Goal: Check status: Check status

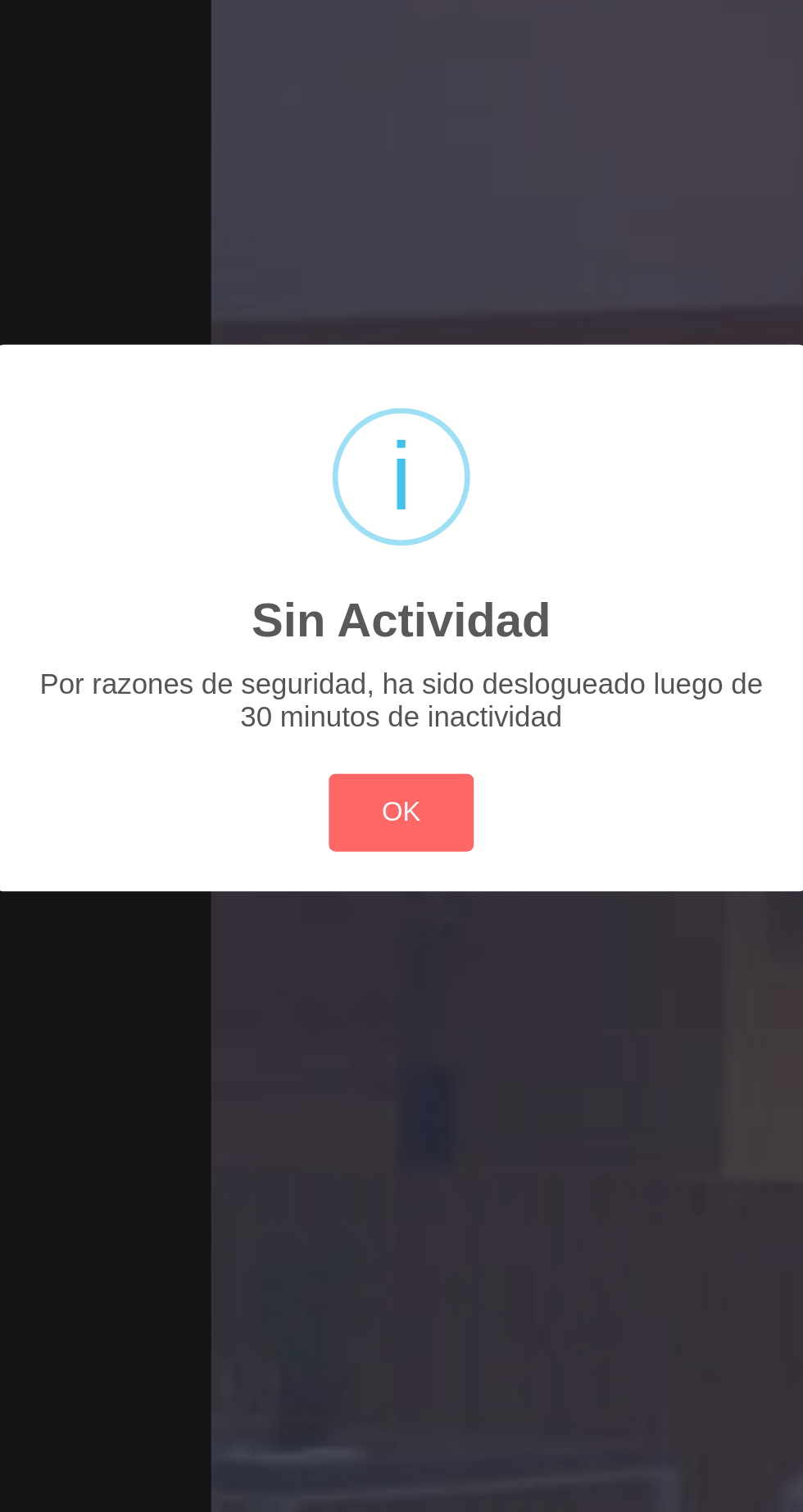
click at [400, 836] on button "OK" at bounding box center [402, 844] width 66 height 35
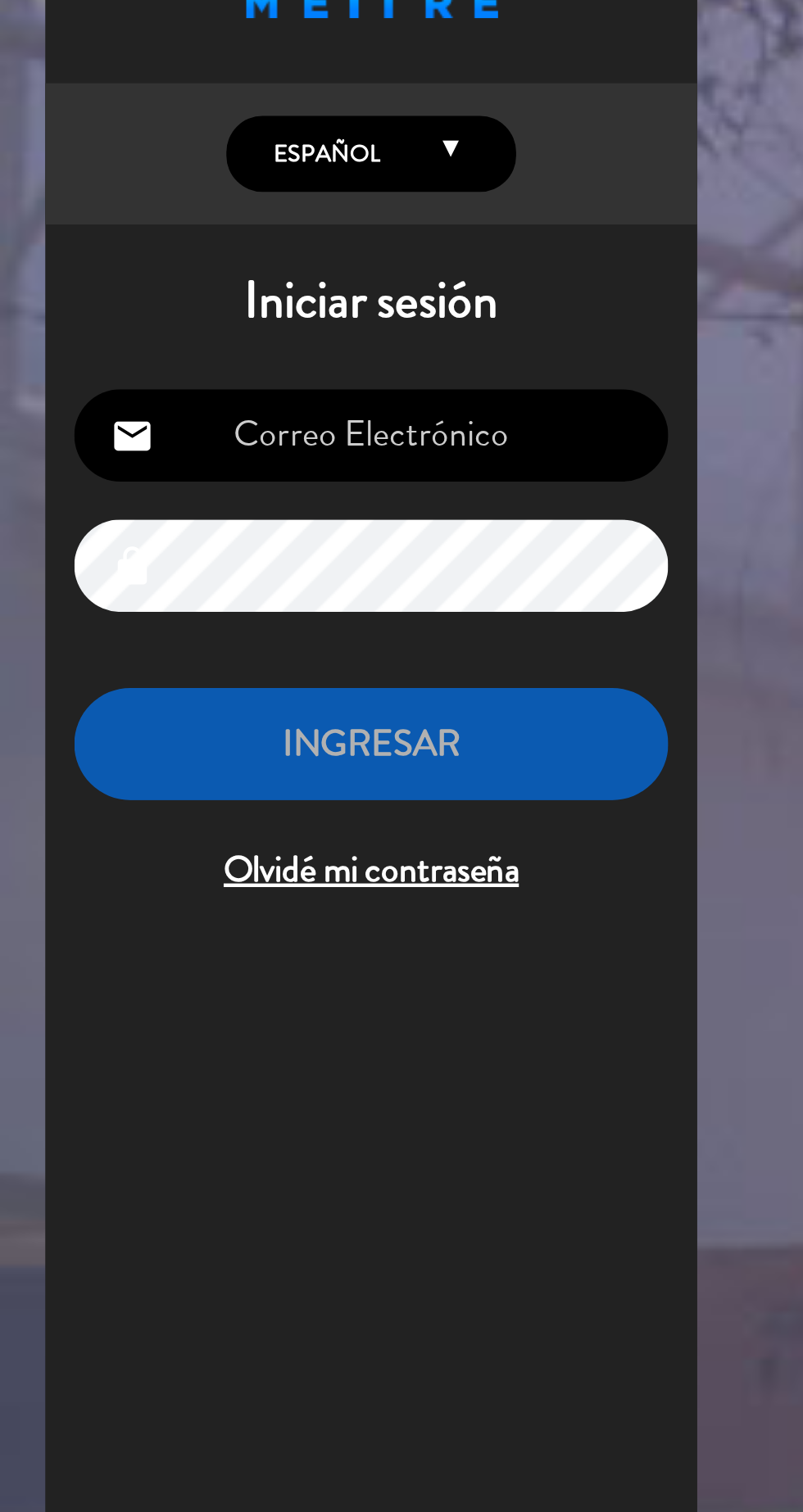
click at [198, 260] on input "email" at bounding box center [168, 255] width 268 height 42
type input "[EMAIL_ADDRESS][DOMAIN_NAME]"
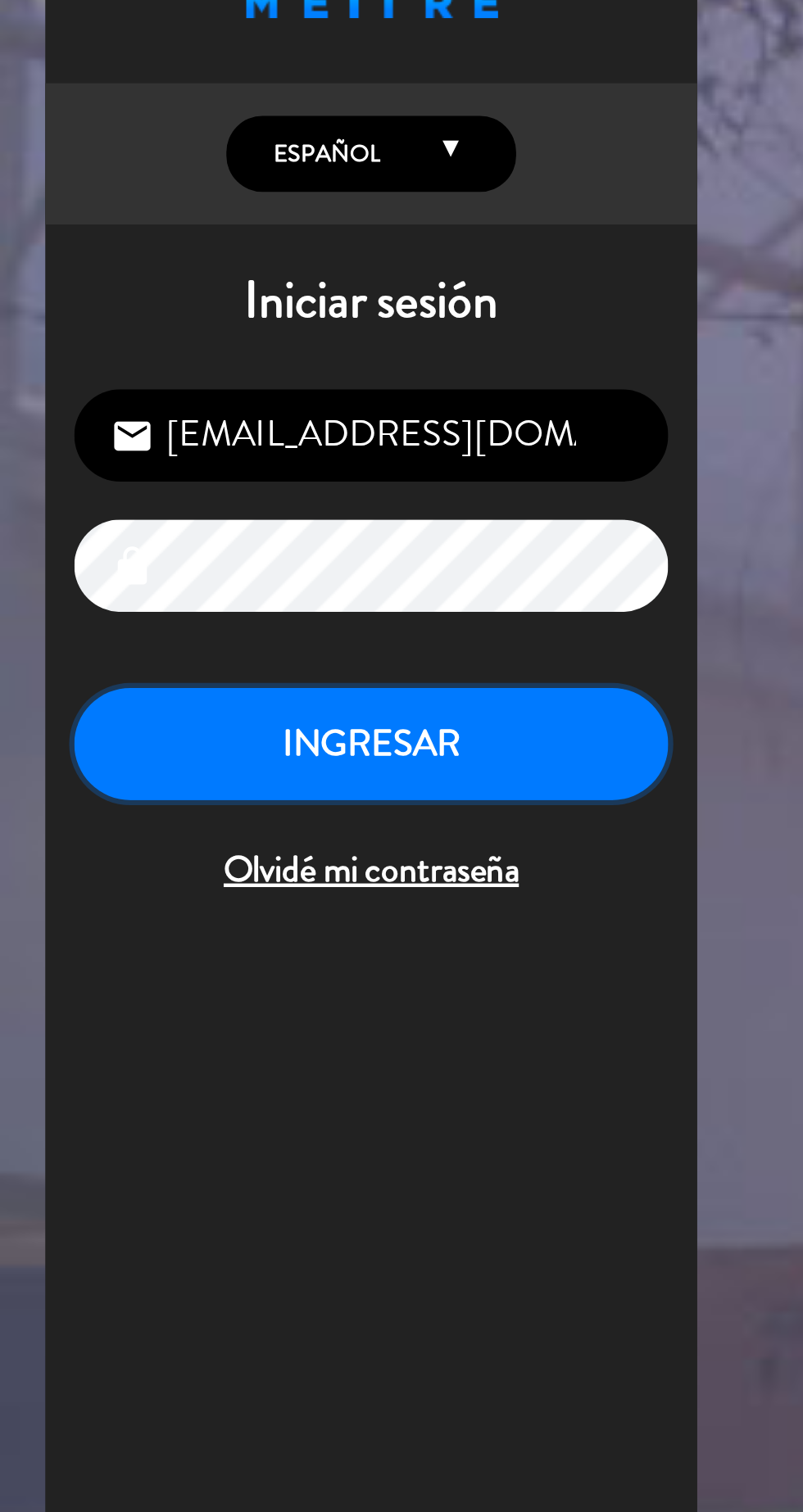
click at [162, 388] on button "INGRESAR" at bounding box center [168, 395] width 268 height 52
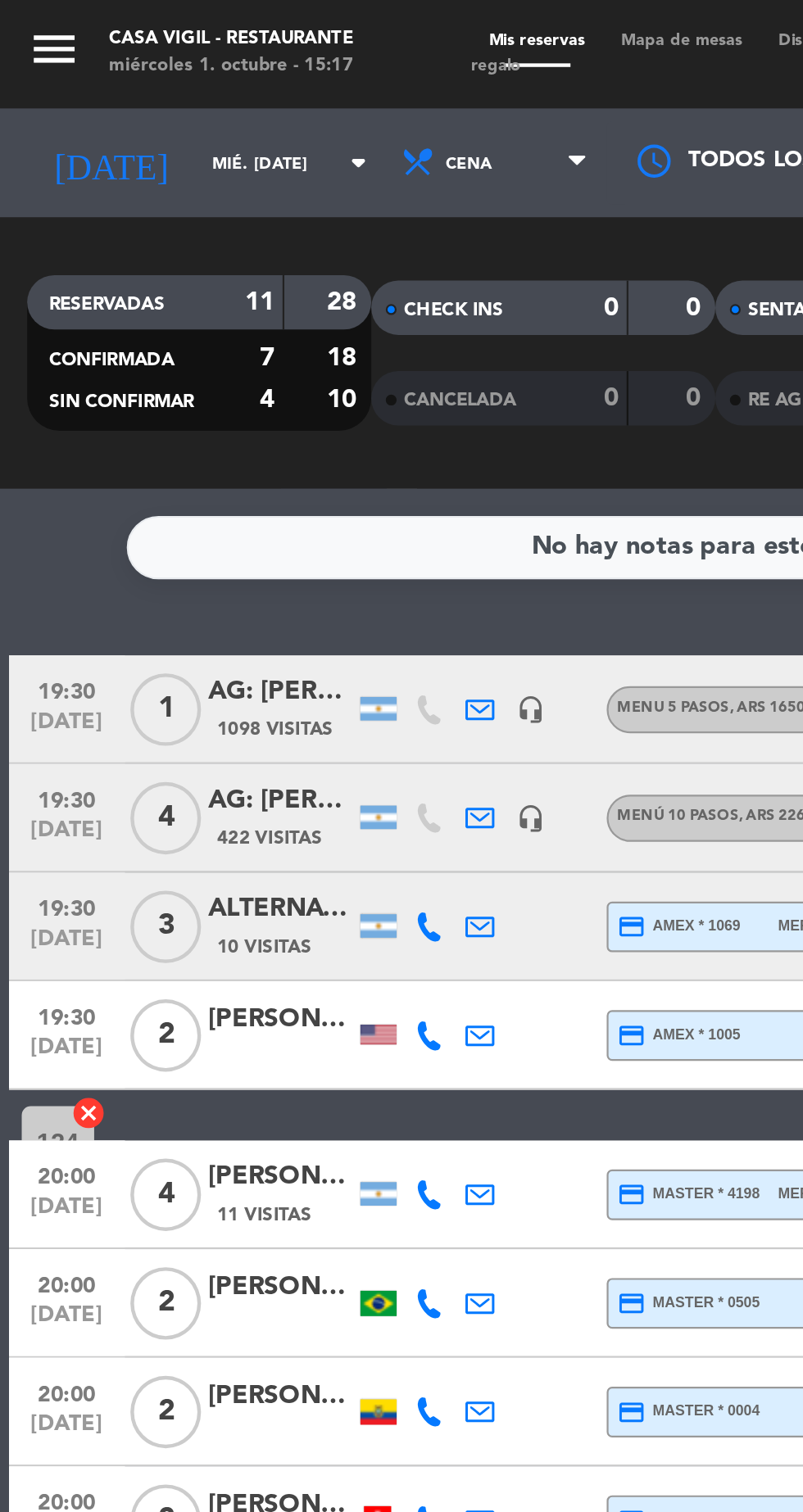
click at [113, 62] on input "mié. [DATE]" at bounding box center [139, 74] width 103 height 26
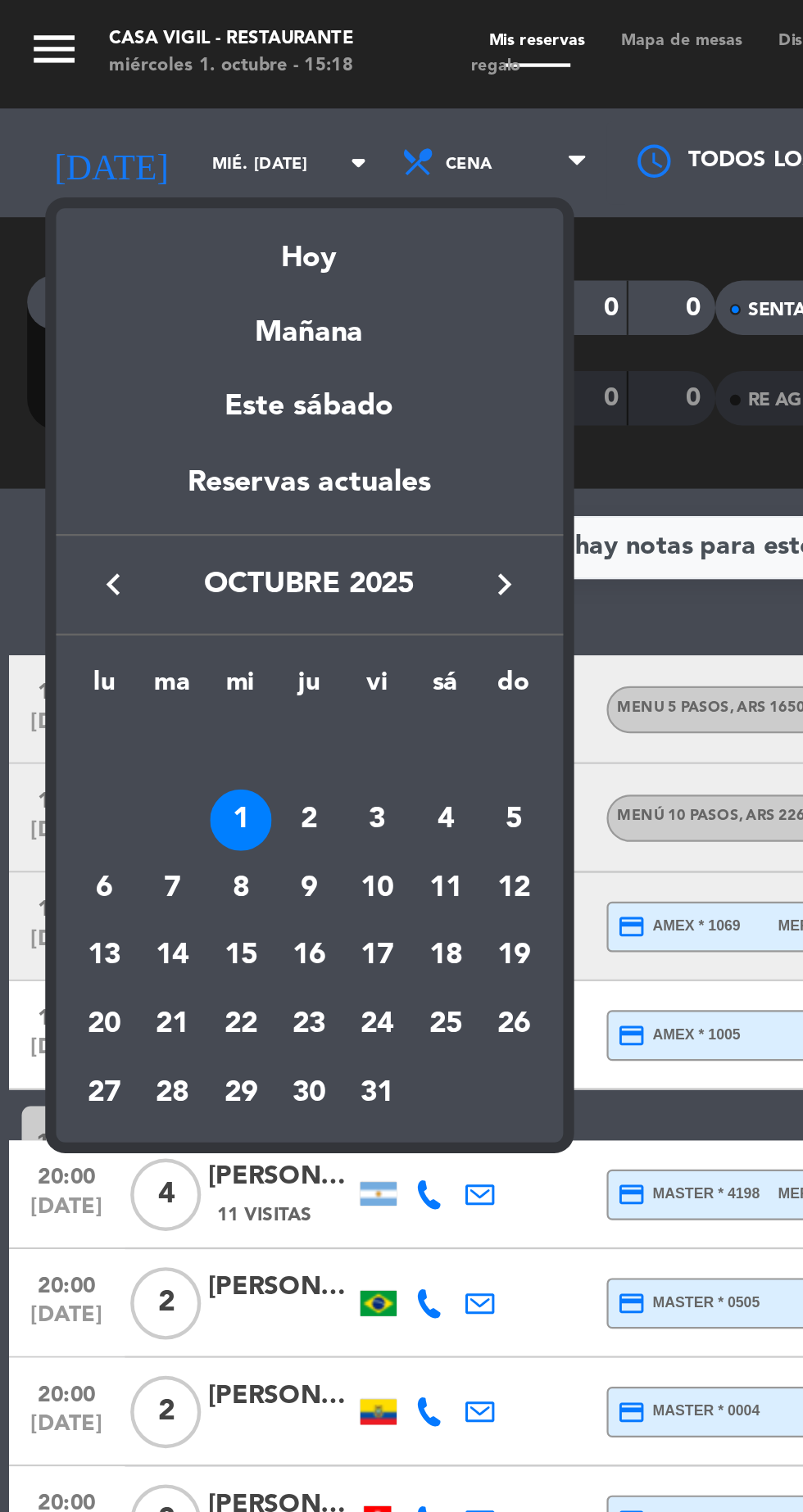
click at [132, 375] on div "2" at bounding box center [140, 371] width 28 height 28
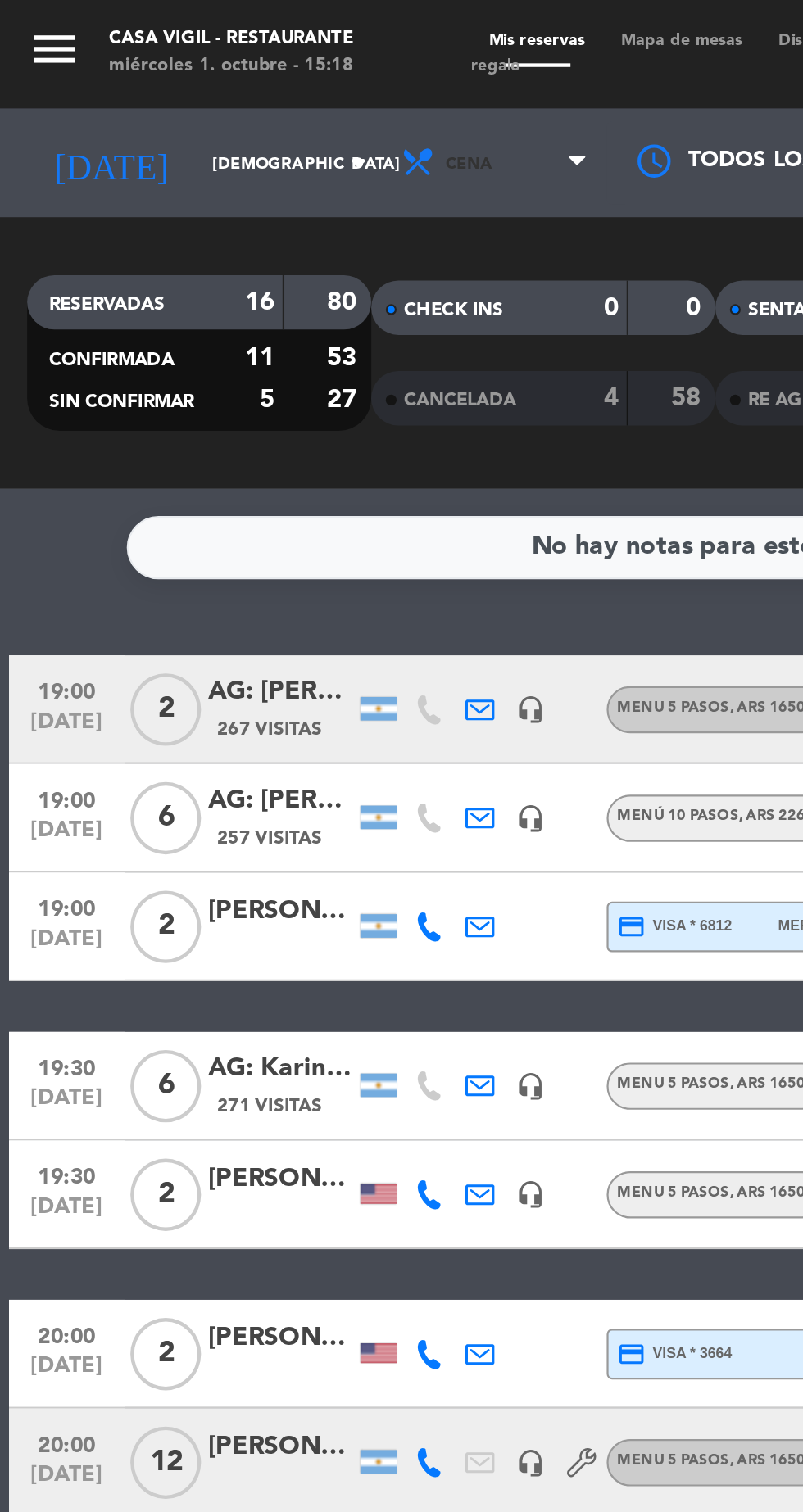
click at [245, 81] on span "Cena" at bounding box center [225, 74] width 99 height 36
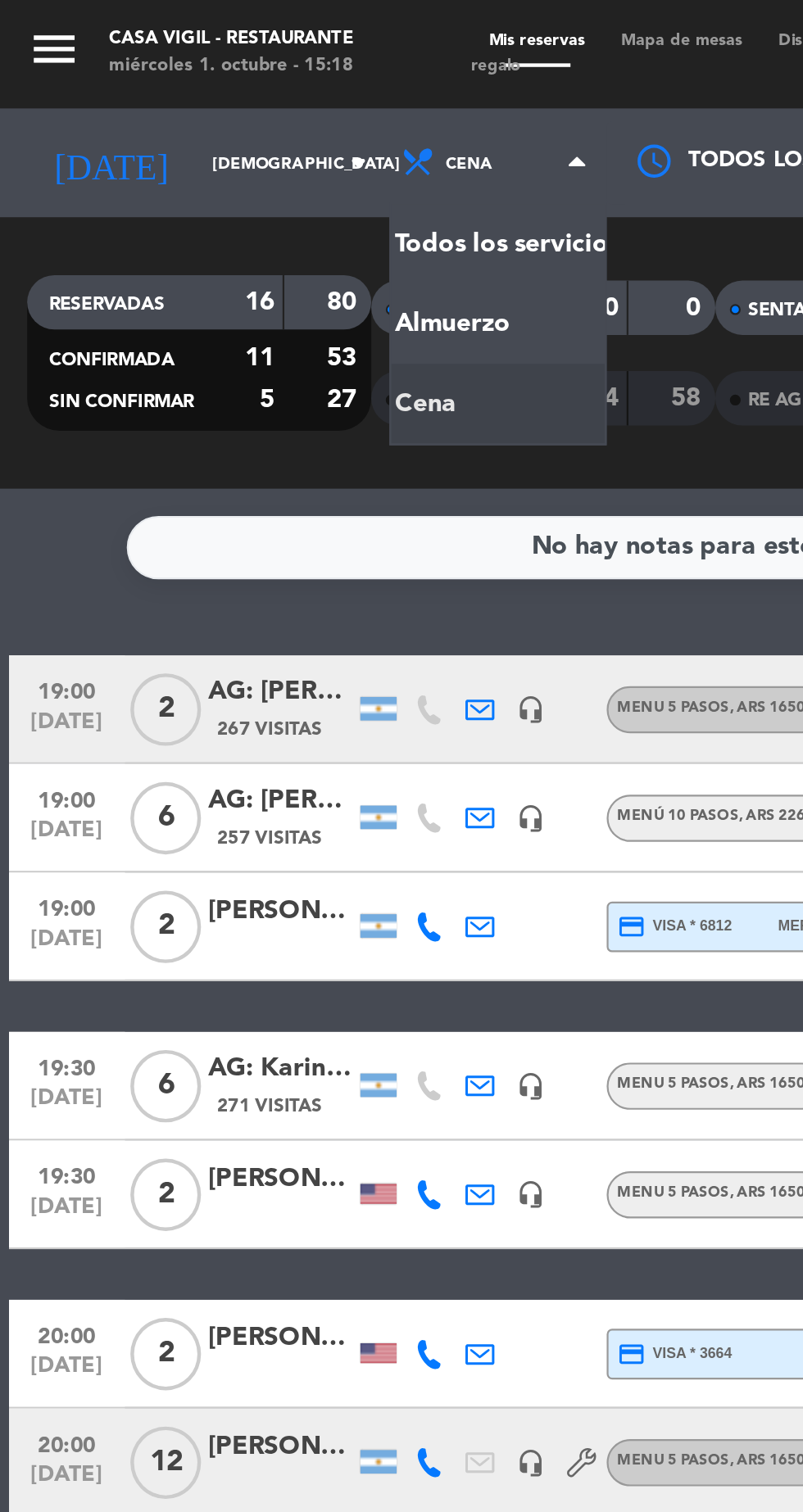
click at [195, 147] on div "menu Casa [PERSON_NAME] - Restaurante miércoles 1. octubre - 15:18 Mis reservas…" at bounding box center [402, 110] width 803 height 221
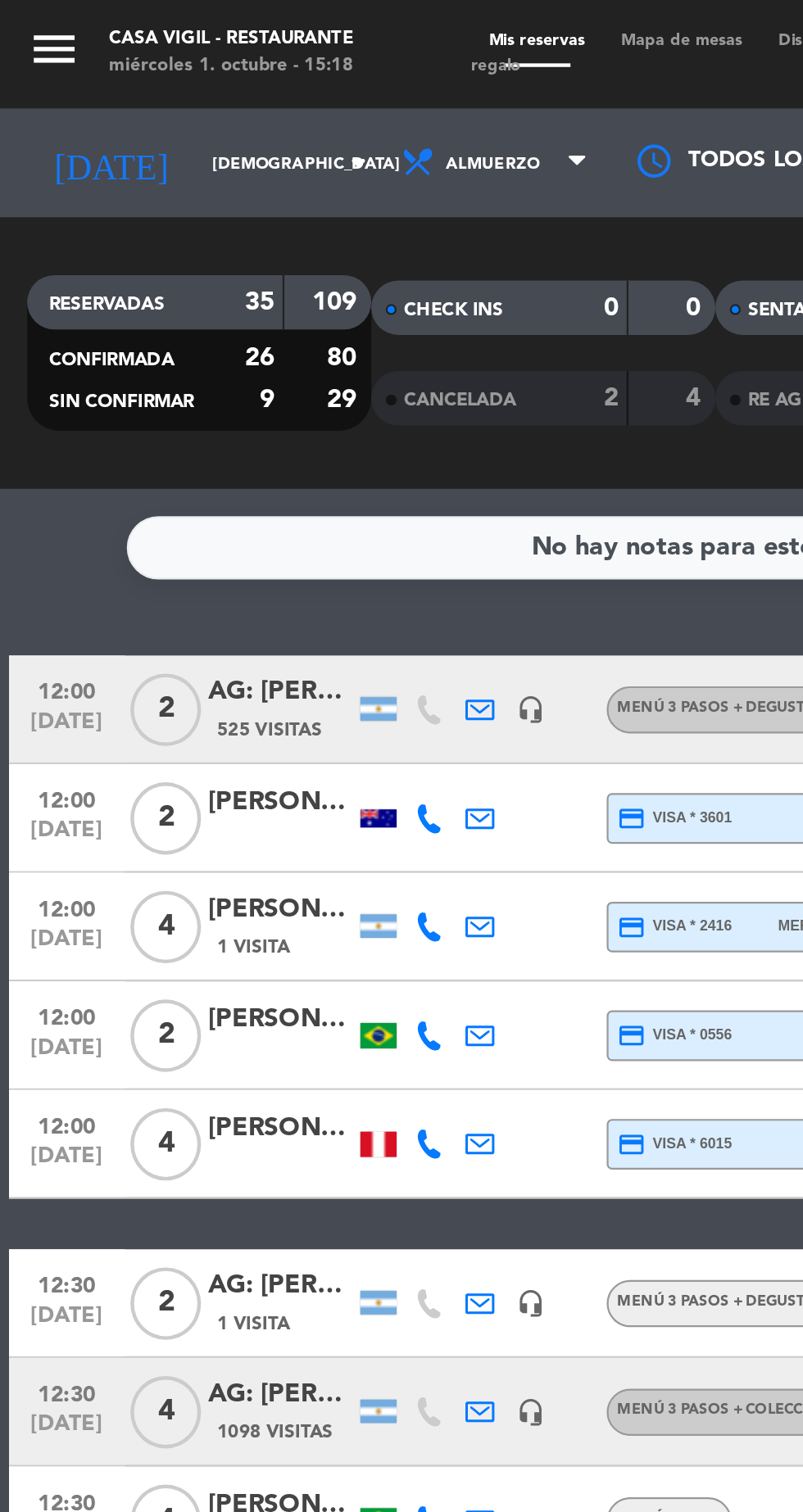
click at [152, 82] on icon "arrow_drop_down" at bounding box center [162, 74] width 20 height 20
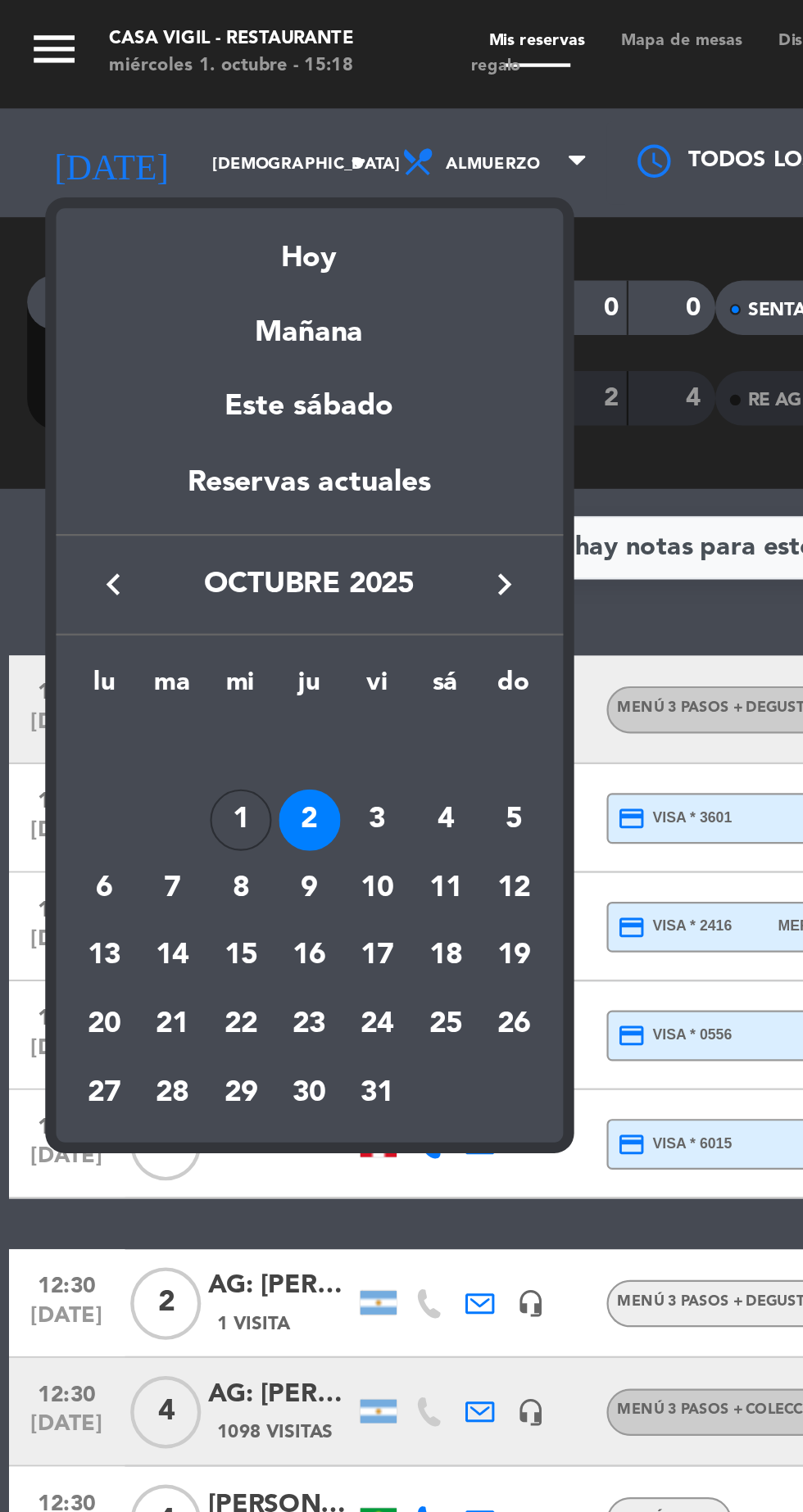
click at [167, 374] on div "3" at bounding box center [170, 371] width 28 height 28
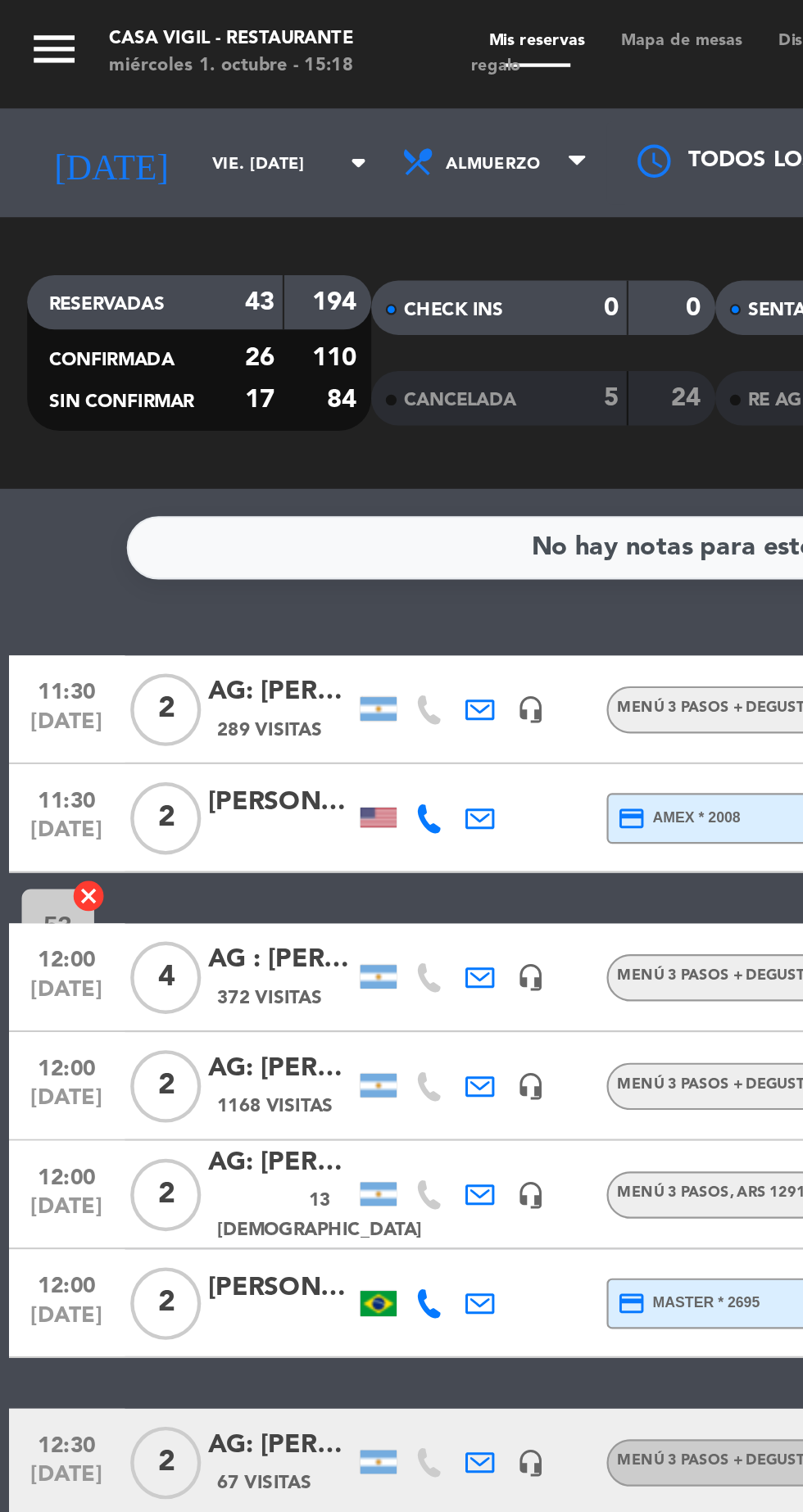
click at [125, 69] on input "vie. [DATE]" at bounding box center [139, 74] width 103 height 26
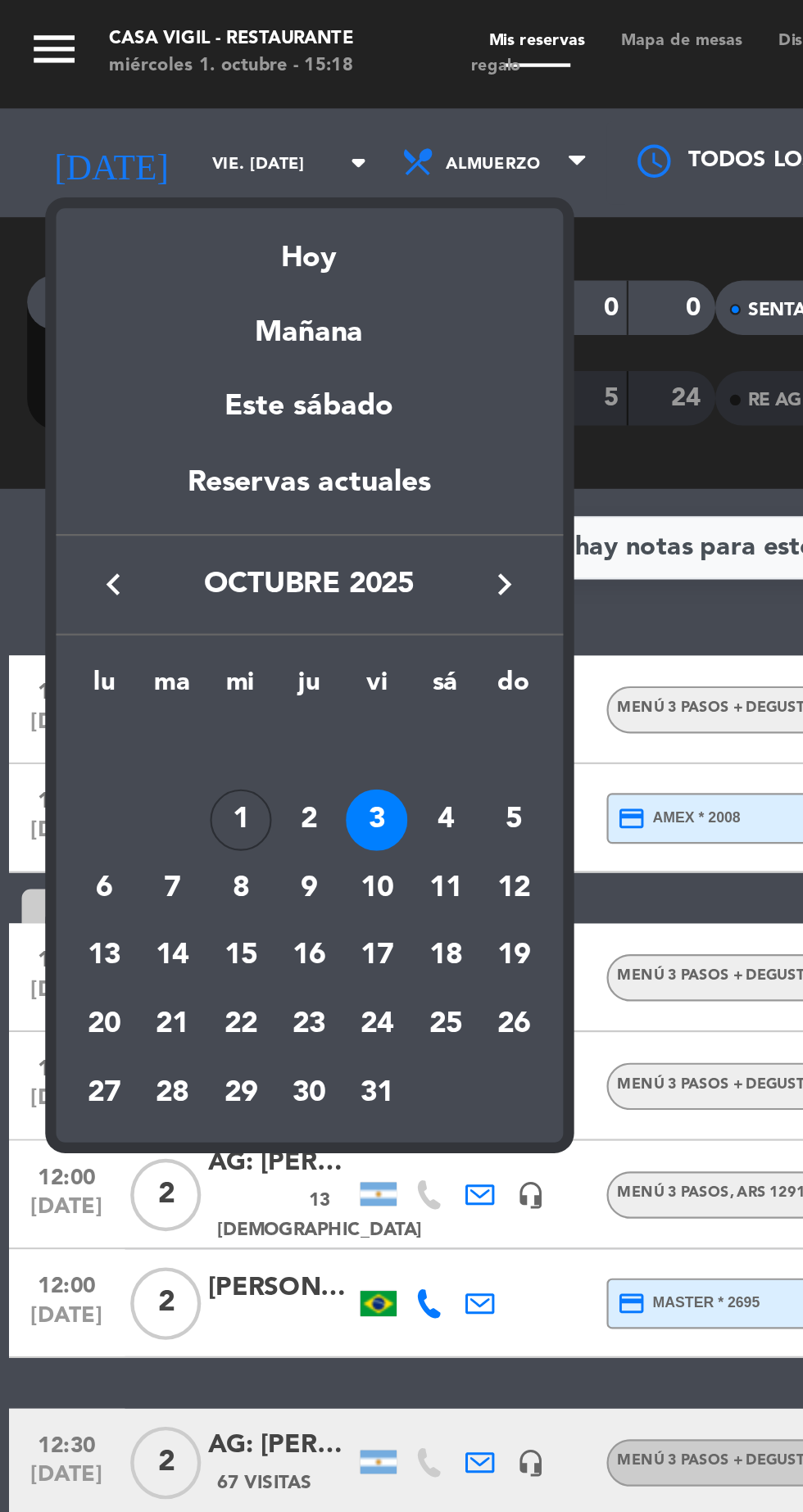
click at [190, 369] on div "4" at bounding box center [201, 371] width 28 height 28
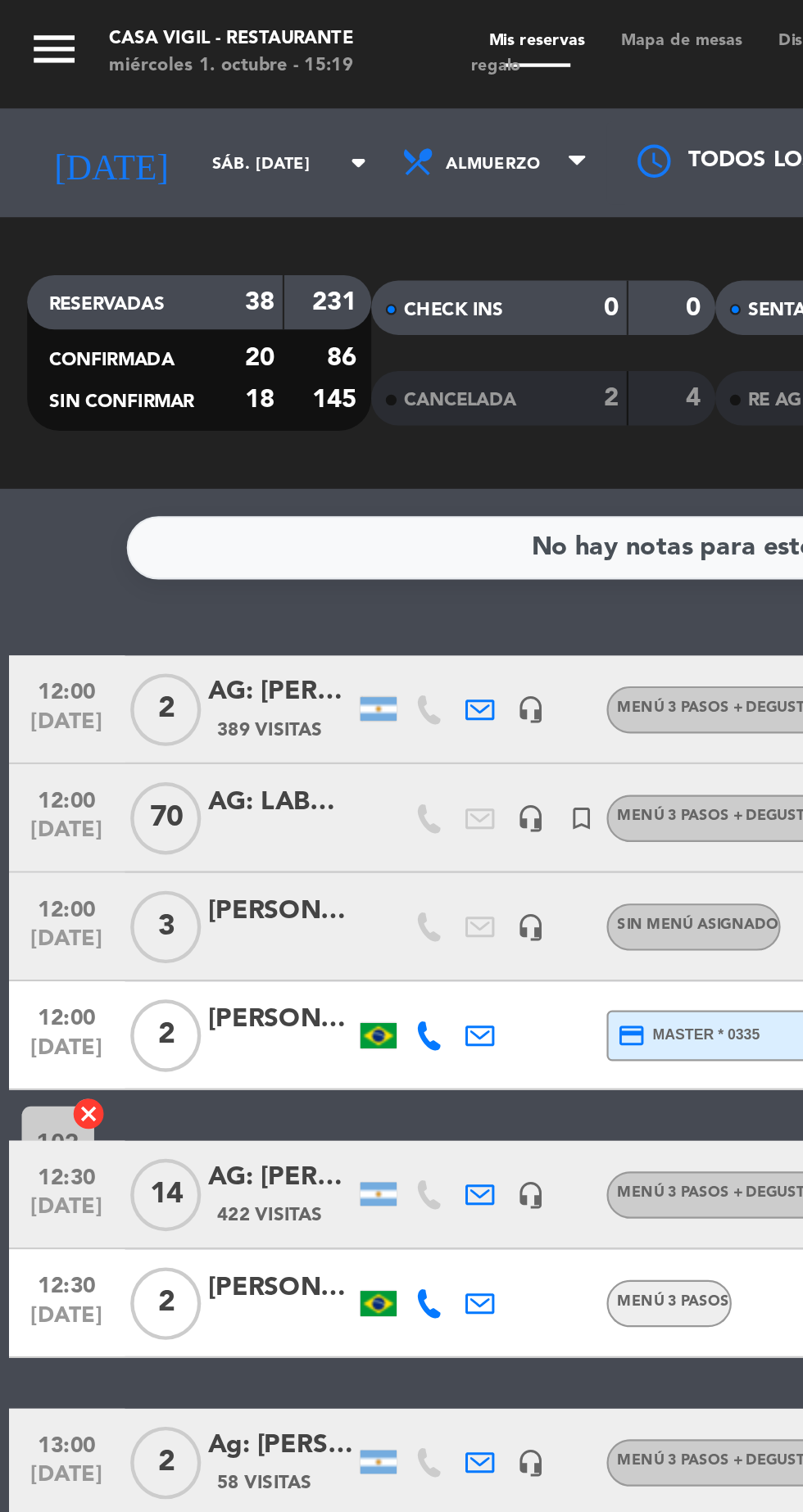
click at [126, 370] on div "AG: LABORATORIO BALIARDA X70" at bounding box center [126, 363] width 65 height 19
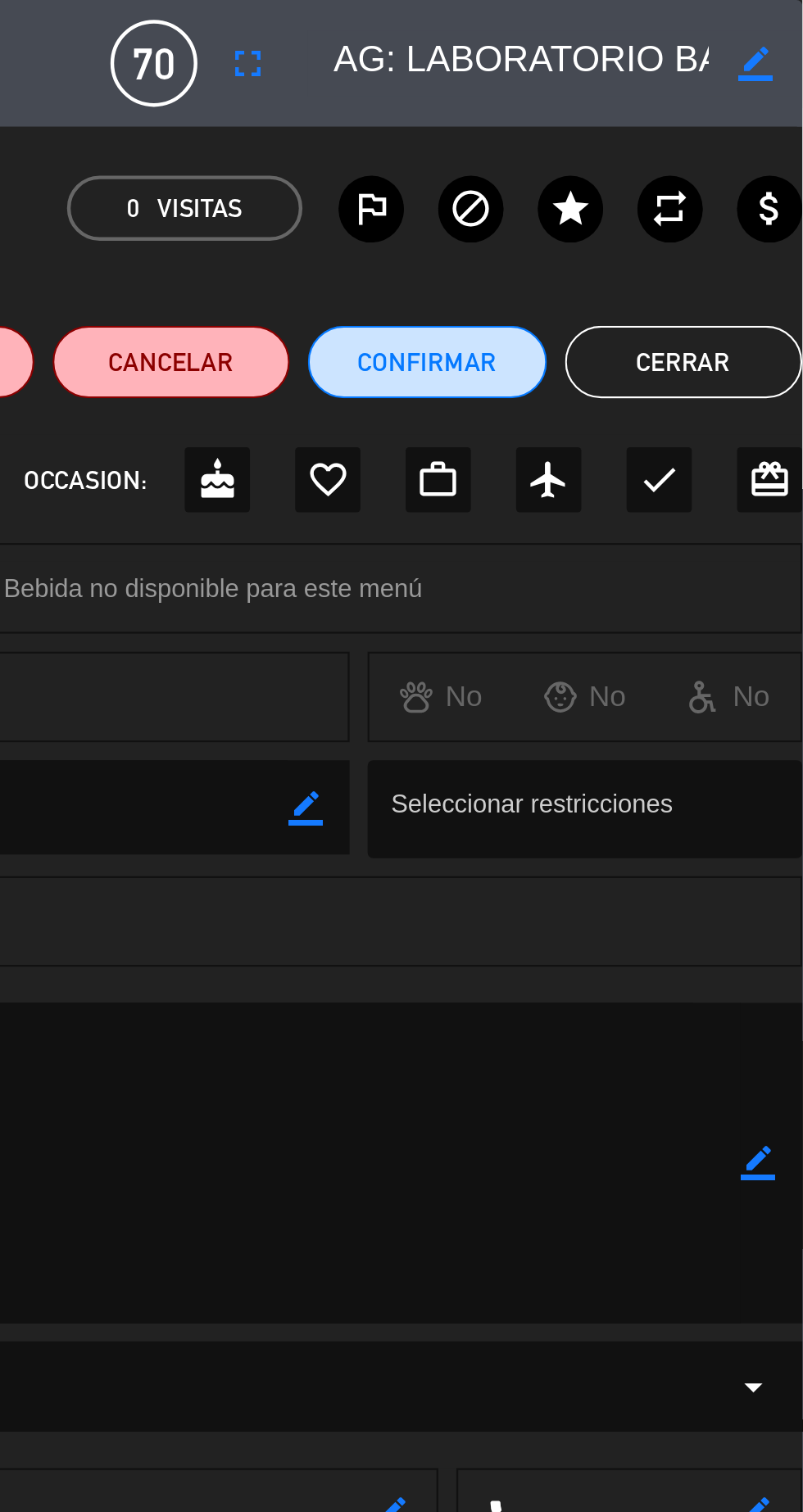
click at [767, 174] on button "Cerrar" at bounding box center [749, 164] width 107 height 33
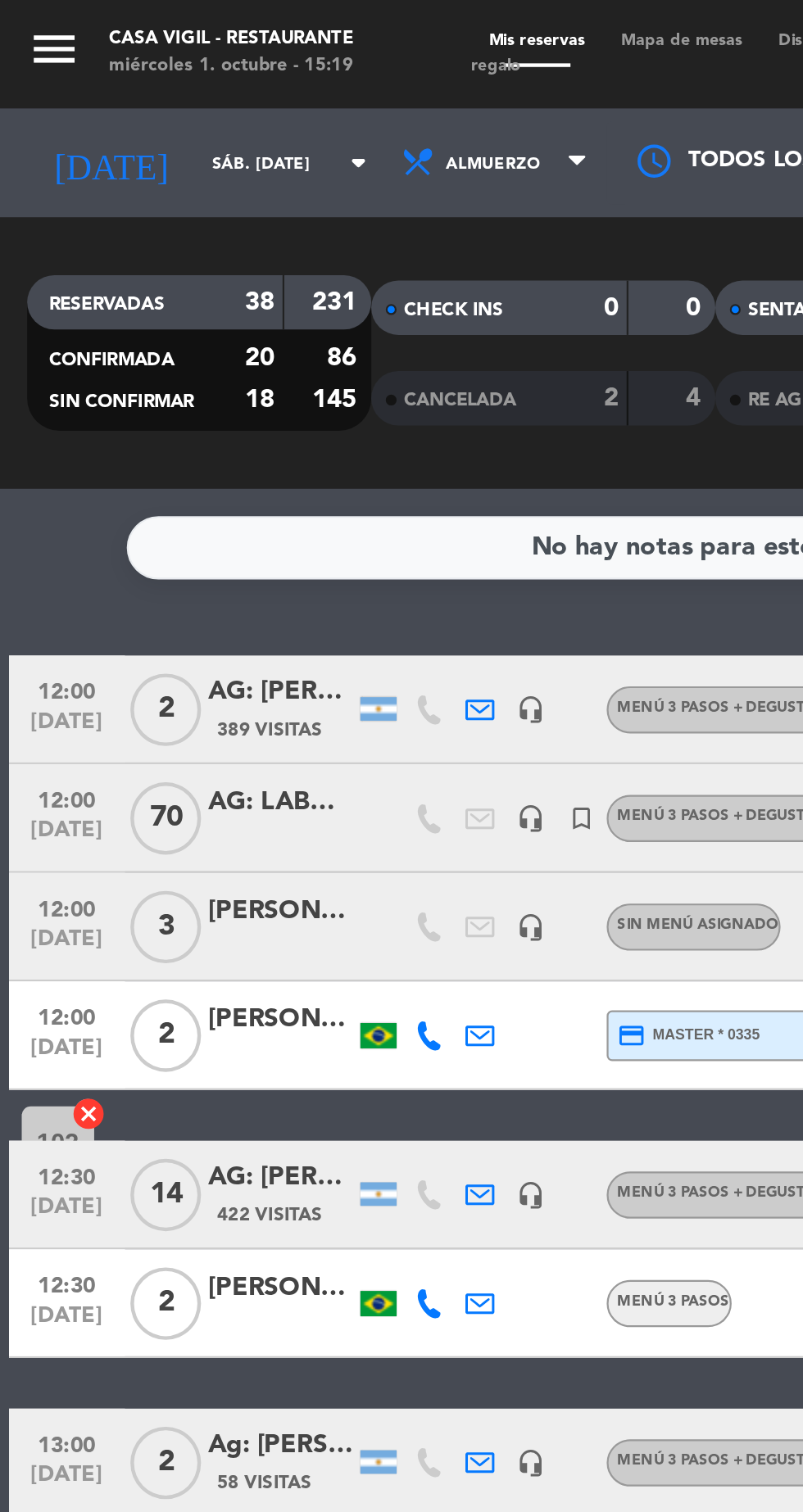
click at [152, 82] on icon "arrow_drop_down" at bounding box center [162, 74] width 20 height 20
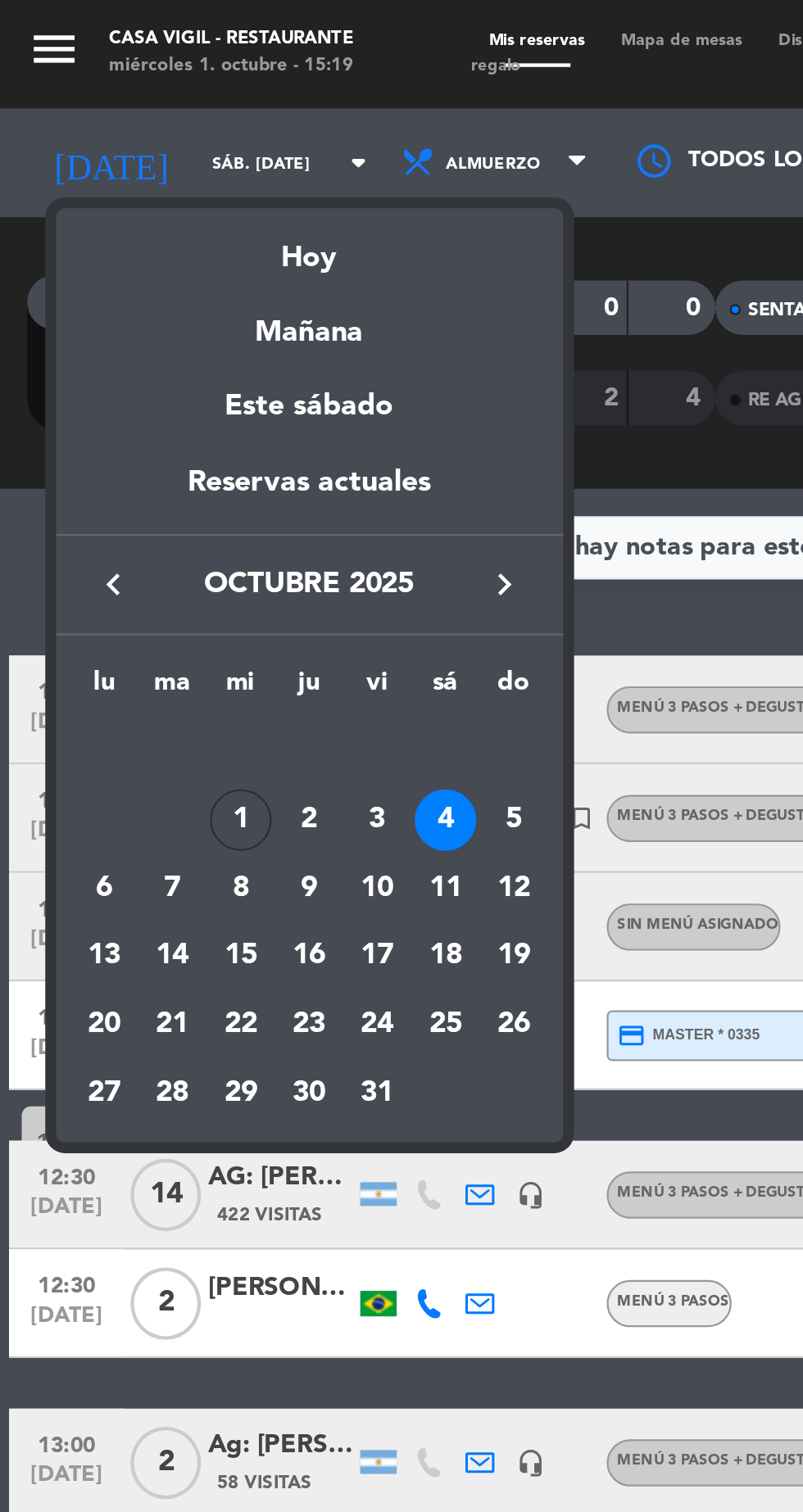
click at [233, 376] on div "5" at bounding box center [232, 371] width 28 height 28
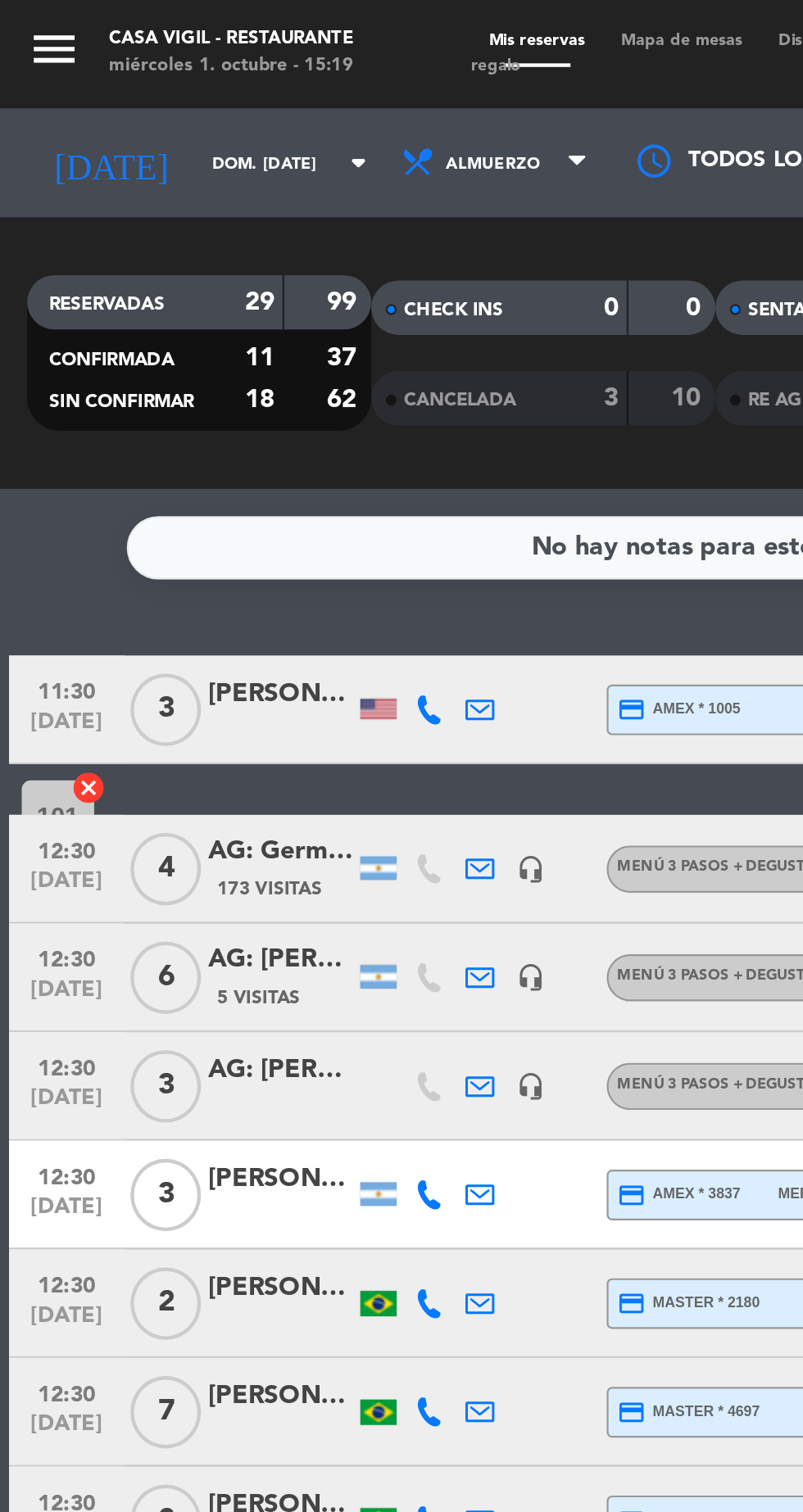
click at [129, 80] on input "dom. [DATE]" at bounding box center [139, 74] width 103 height 26
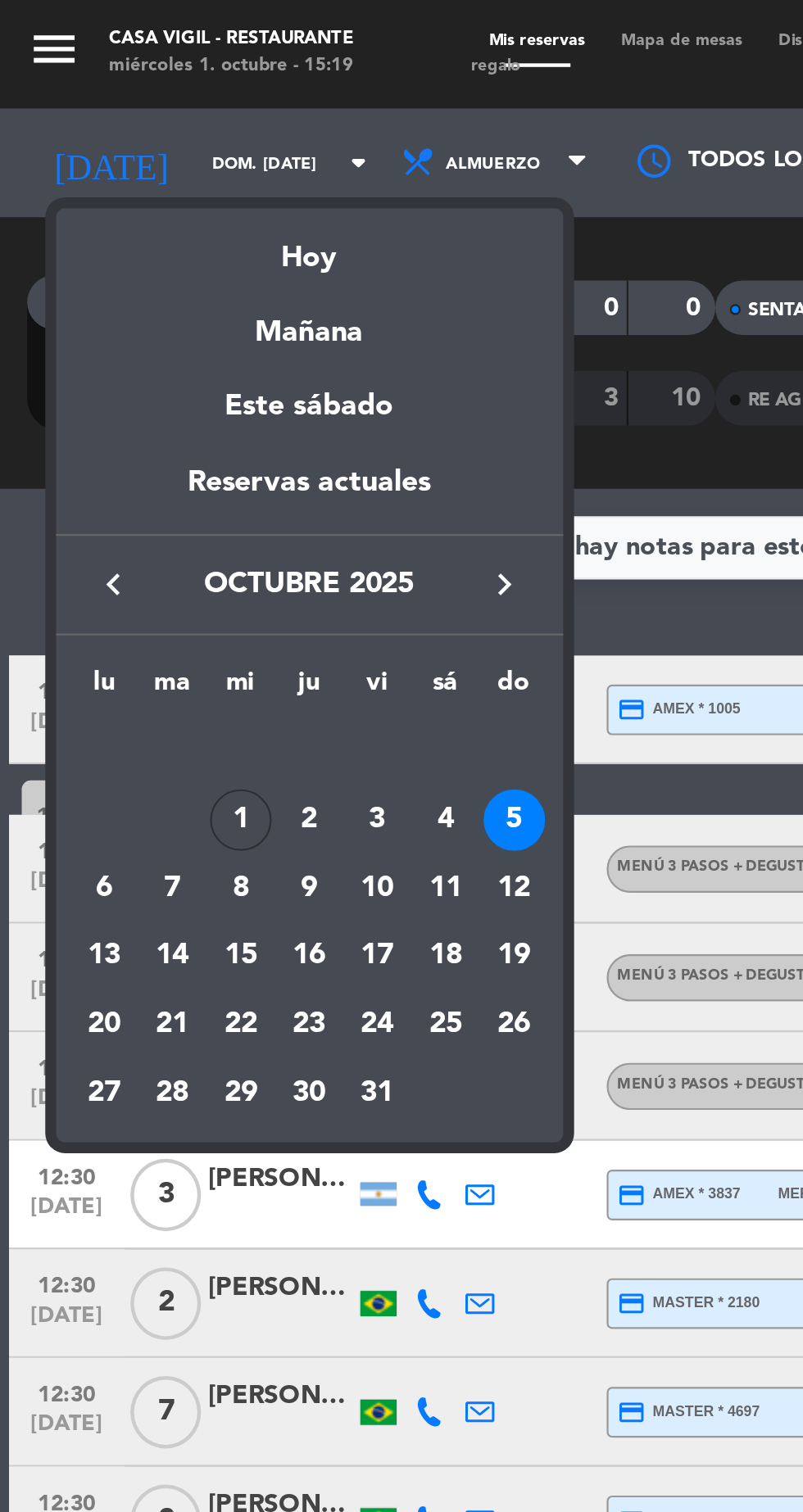
click at [140, 369] on div "2" at bounding box center [140, 371] width 28 height 28
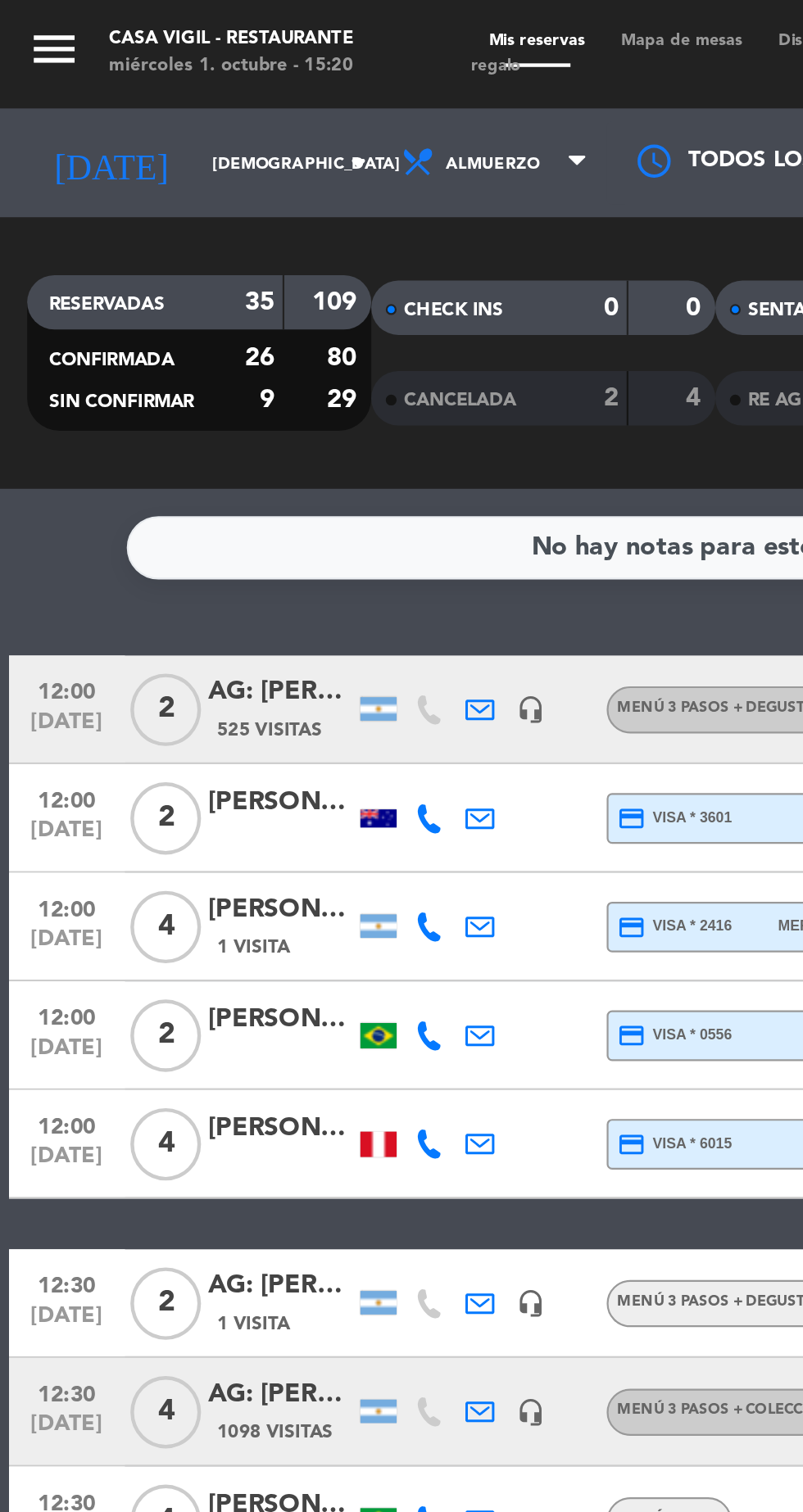
click at [129, 74] on input "[DEMOGRAPHIC_DATA] [DATE]" at bounding box center [139, 74] width 103 height 26
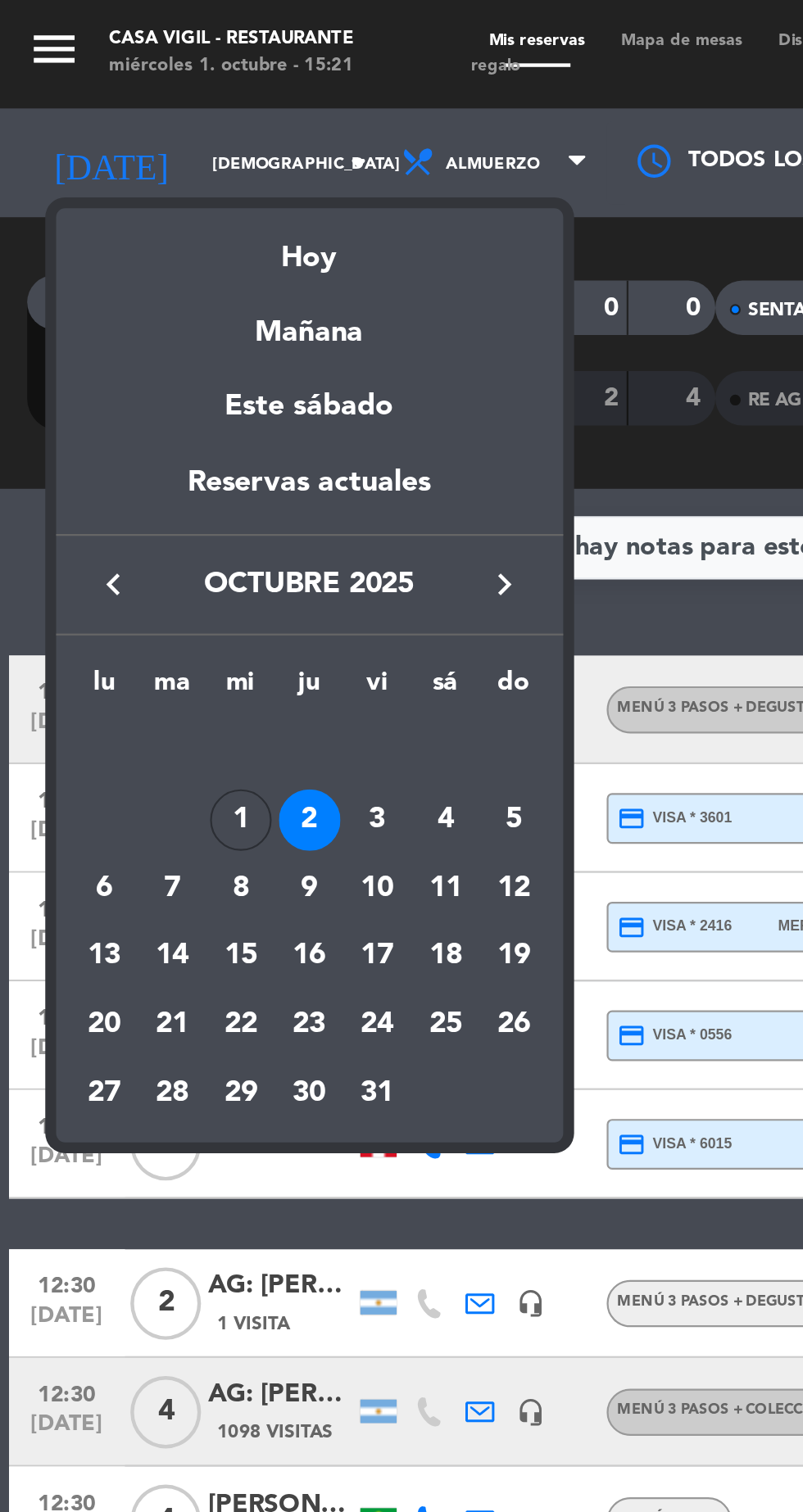
click at [156, 376] on td "3" at bounding box center [171, 371] width 31 height 31
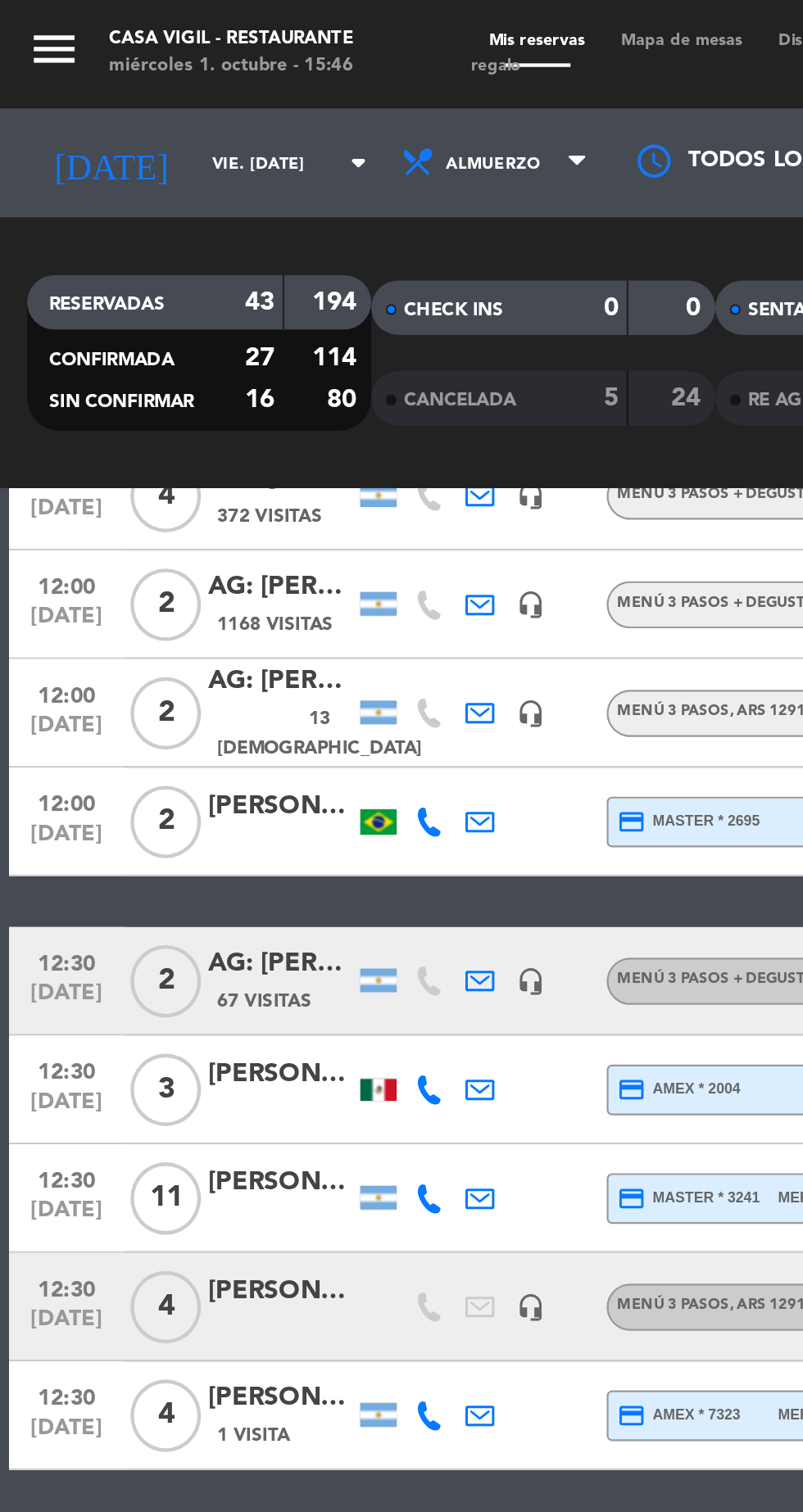
click at [152, 71] on icon "arrow_drop_down" at bounding box center [162, 74] width 20 height 20
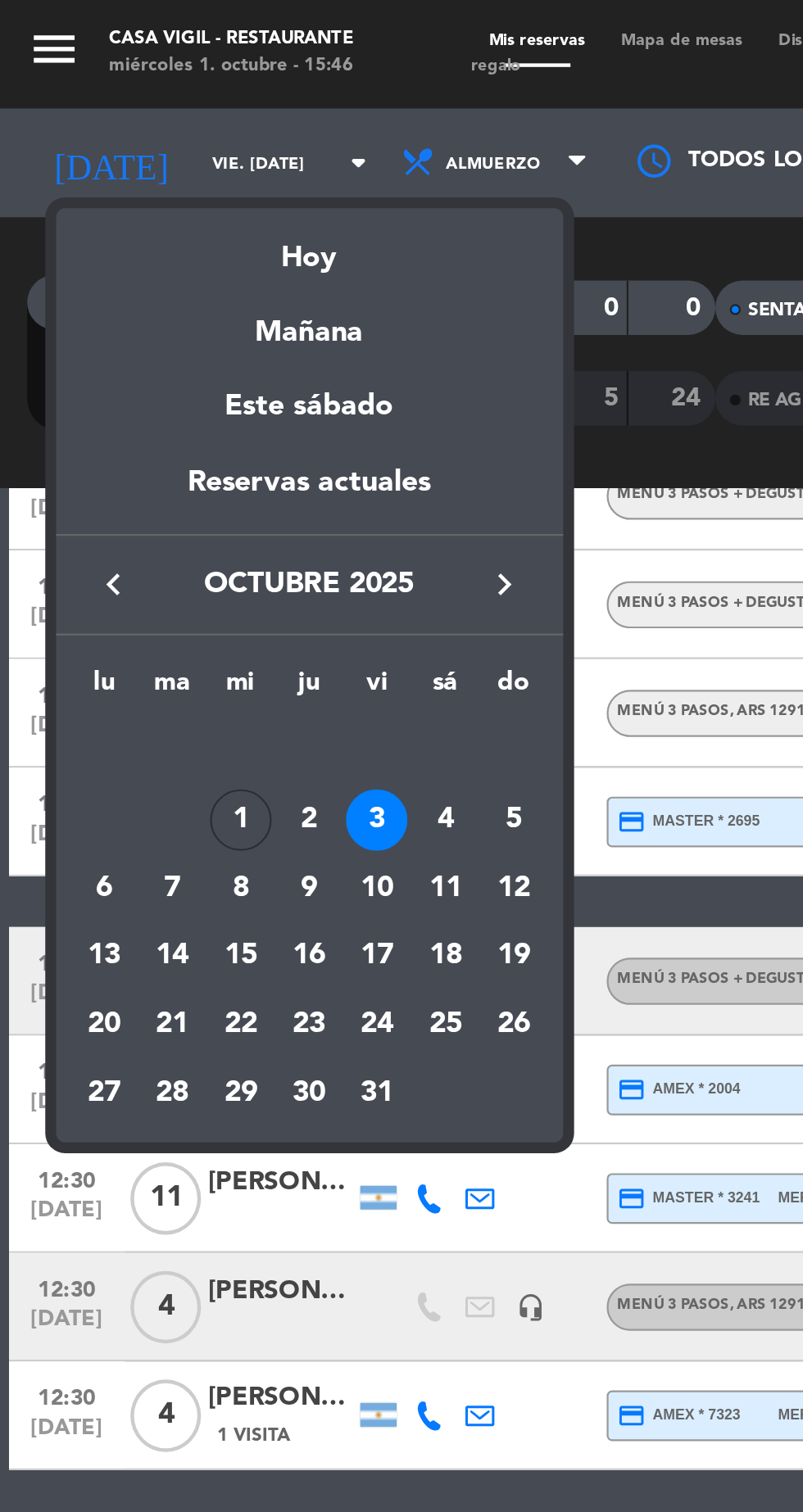
click at [136, 373] on div "2" at bounding box center [140, 371] width 28 height 28
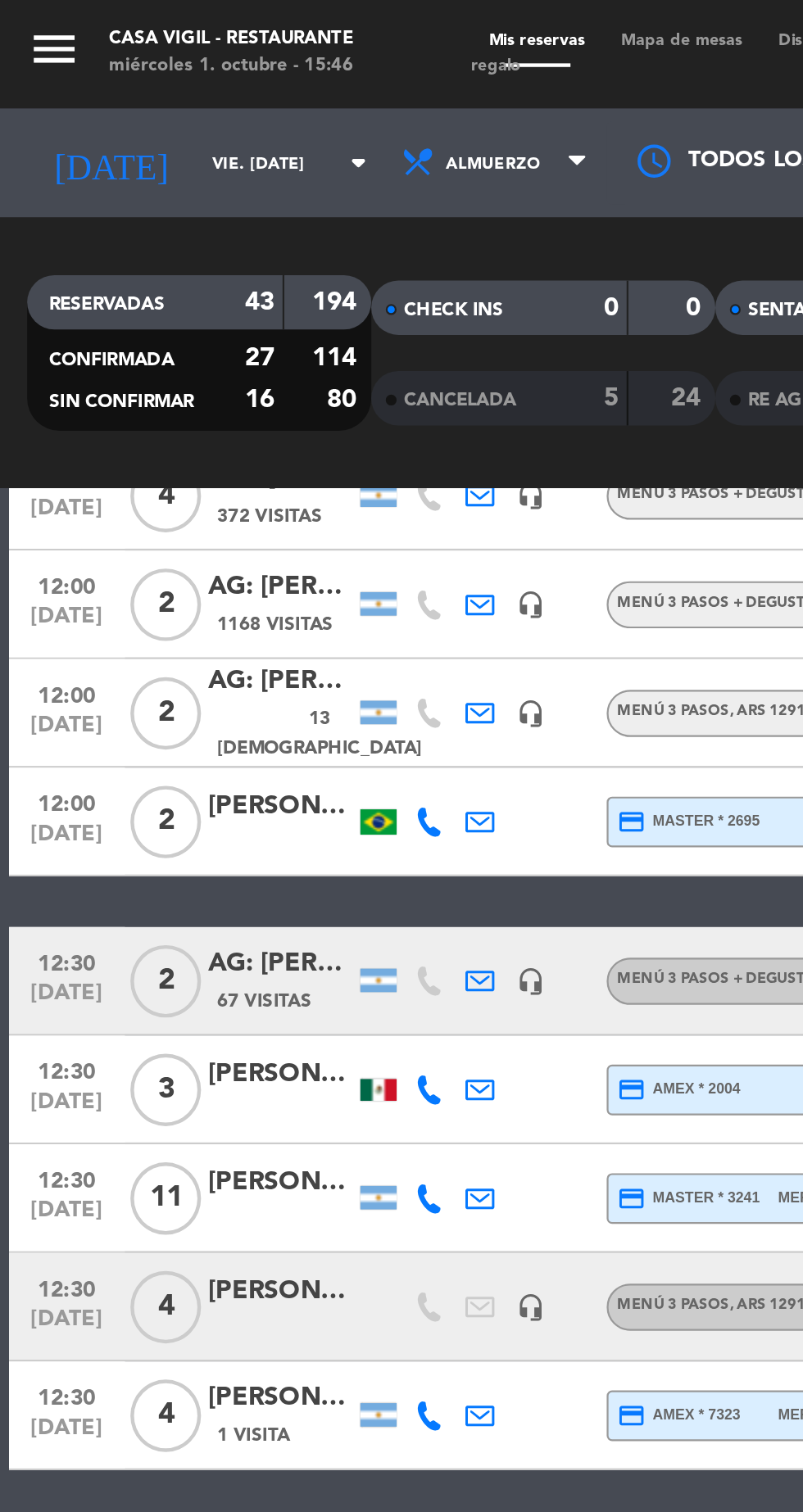
type input "[DEMOGRAPHIC_DATA] [DATE]"
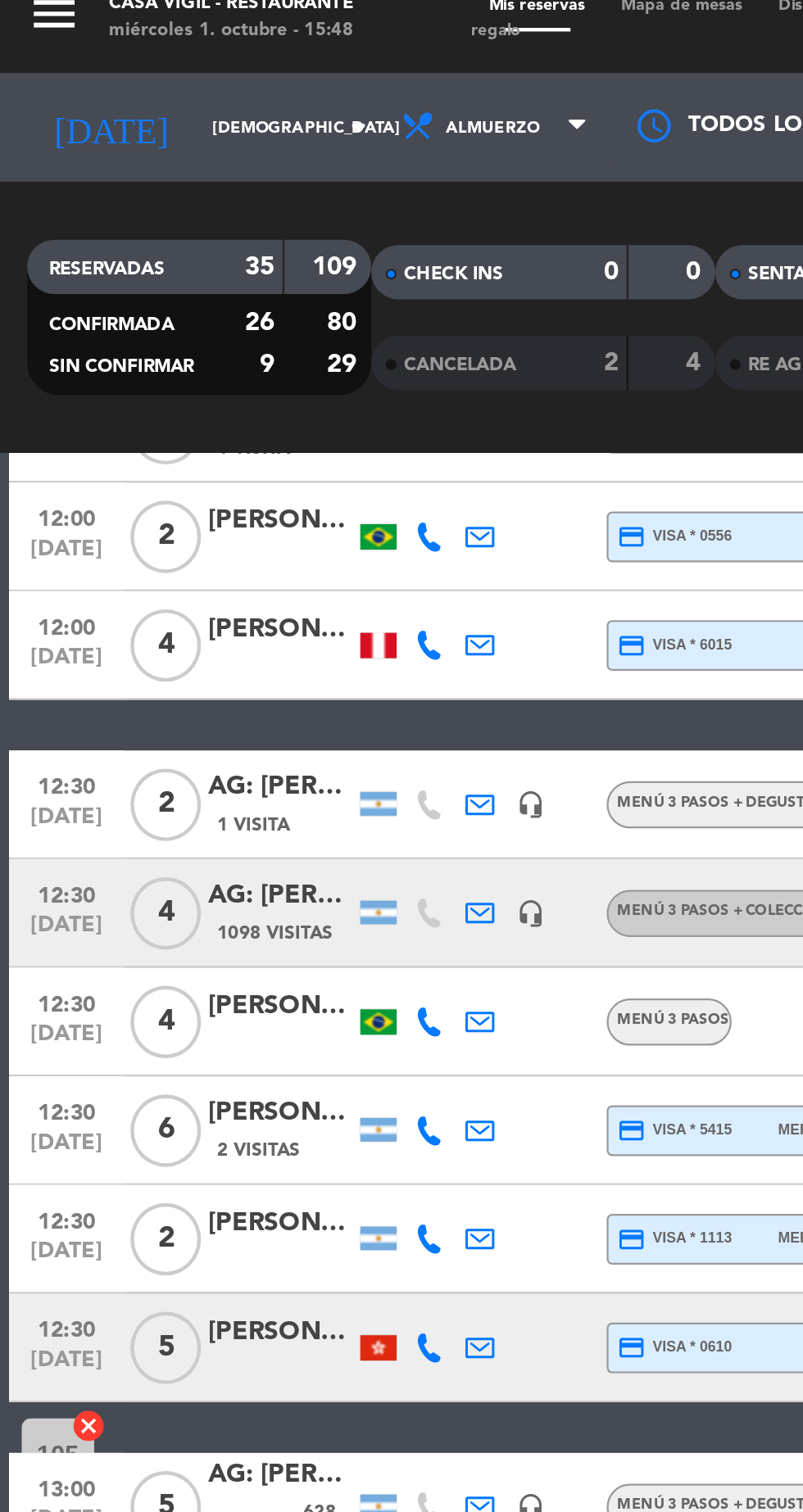
scroll to position [220, 0]
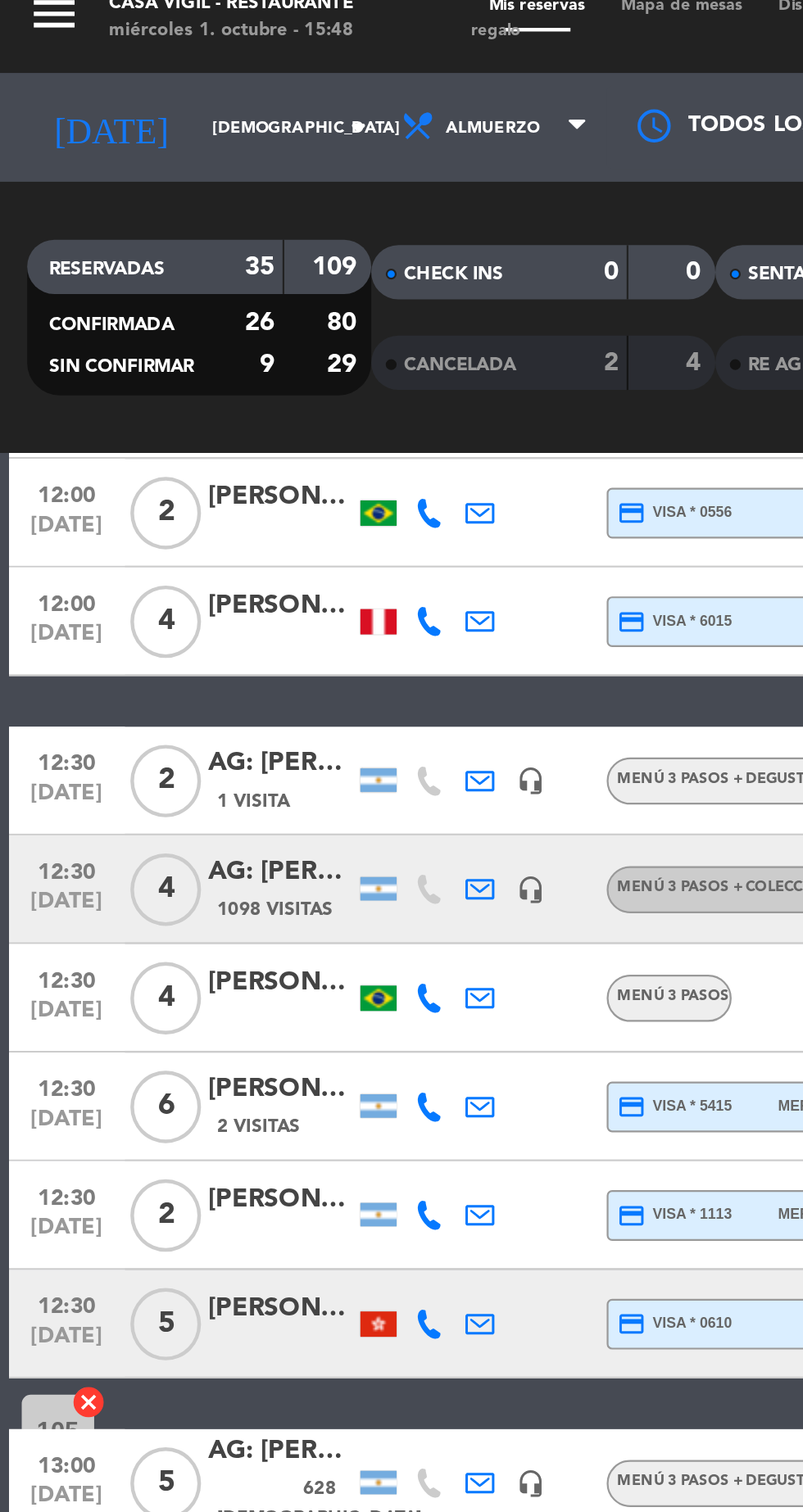
click at [172, 617] on div at bounding box center [171, 615] width 16 height 11
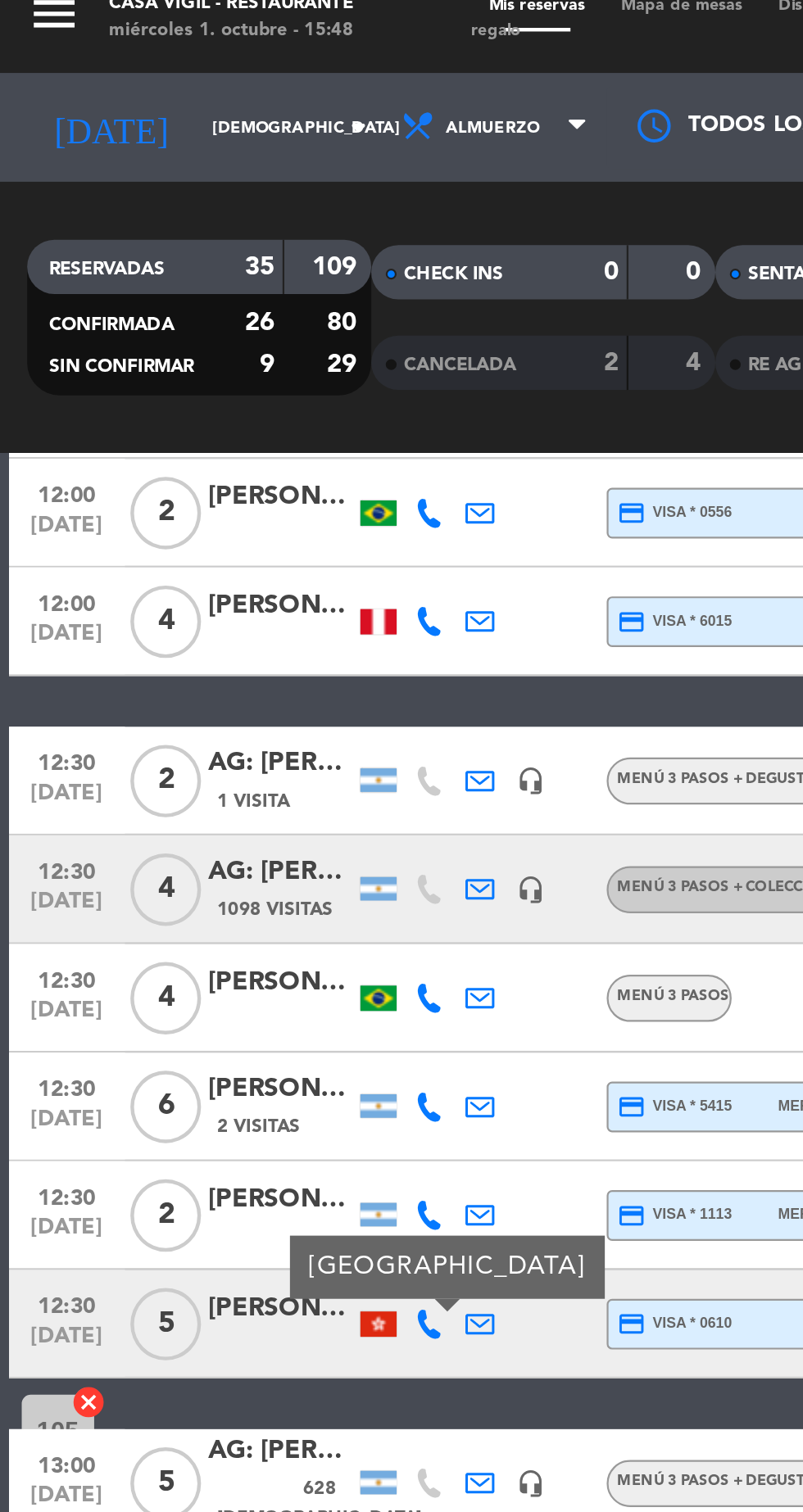
click at [176, 615] on div at bounding box center [171, 615] width 16 height 11
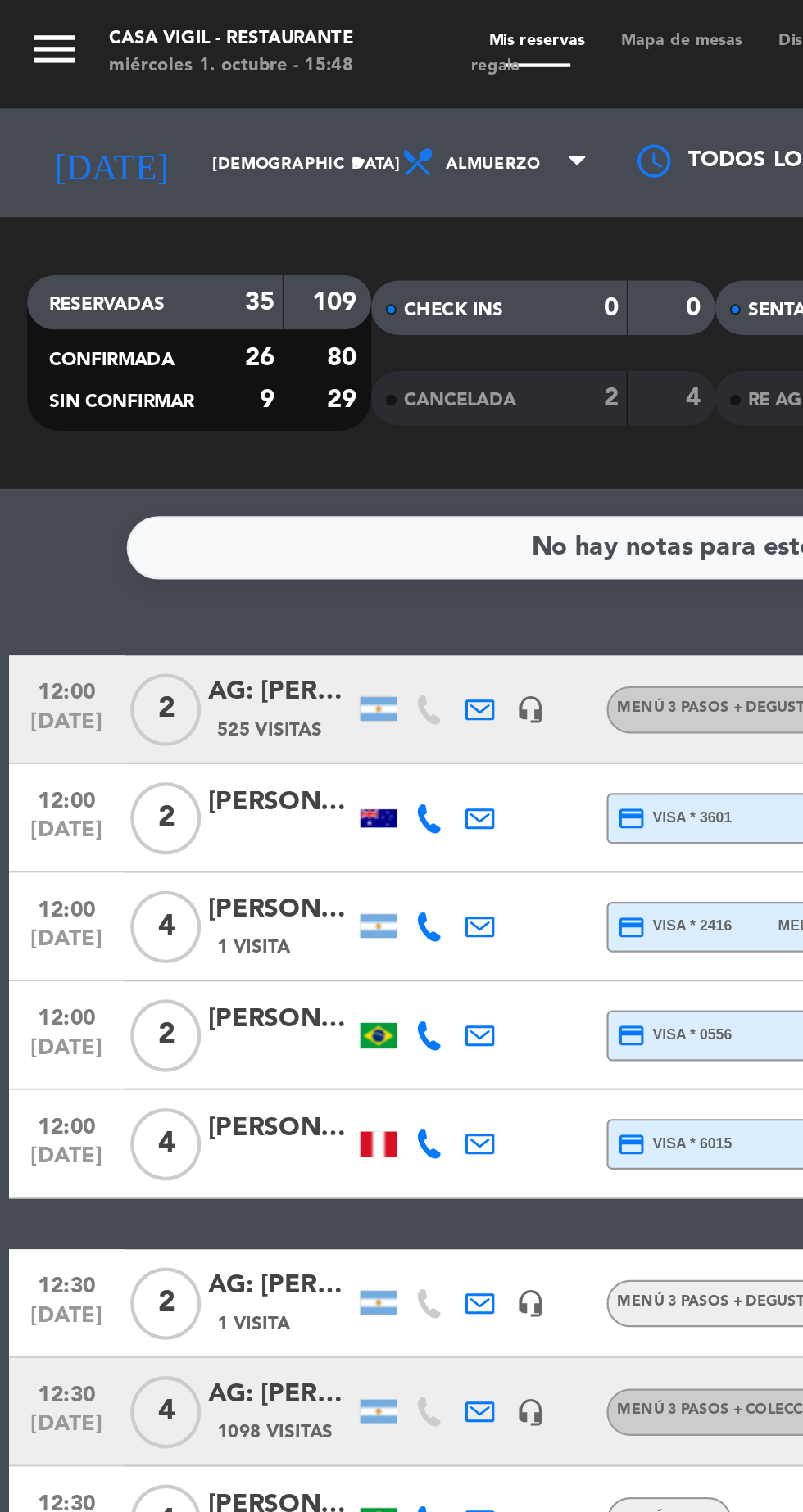
scroll to position [0, 0]
